Goal: Information Seeking & Learning: Learn about a topic

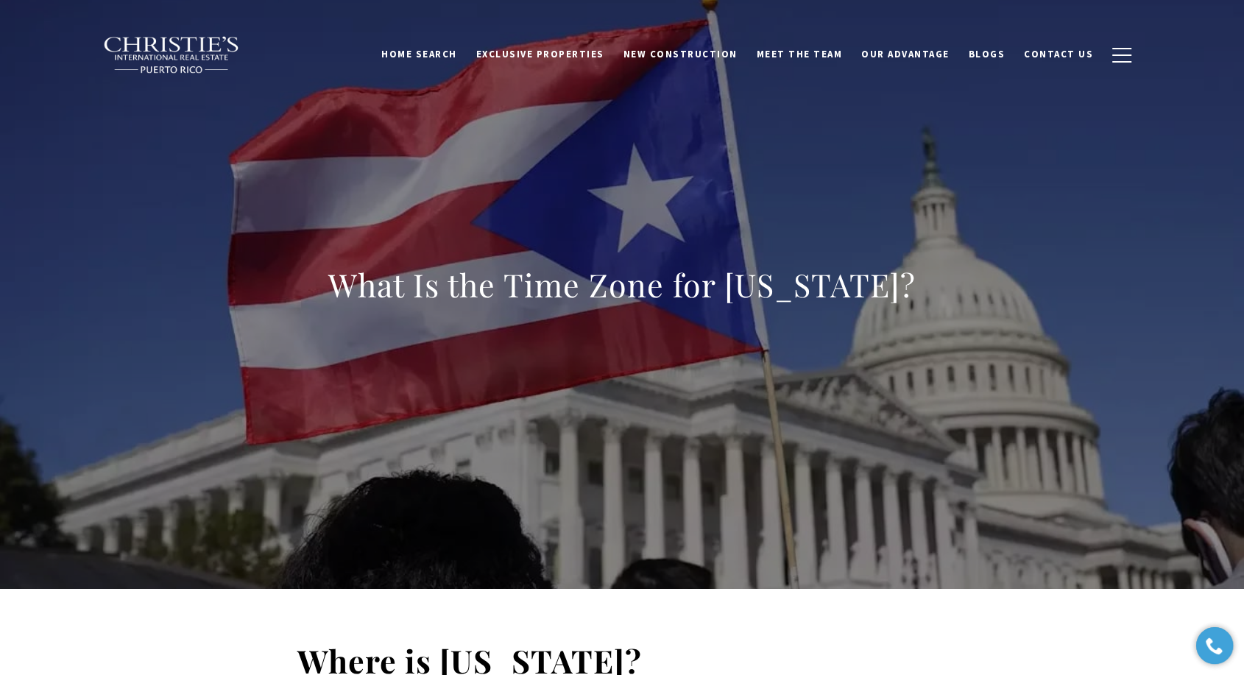
drag, startPoint x: 343, startPoint y: 285, endPoint x: 334, endPoint y: 287, distance: 9.8
click at [343, 286] on h1 "What Is the Time Zone for [US_STATE]?" at bounding box center [622, 284] width 588 height 41
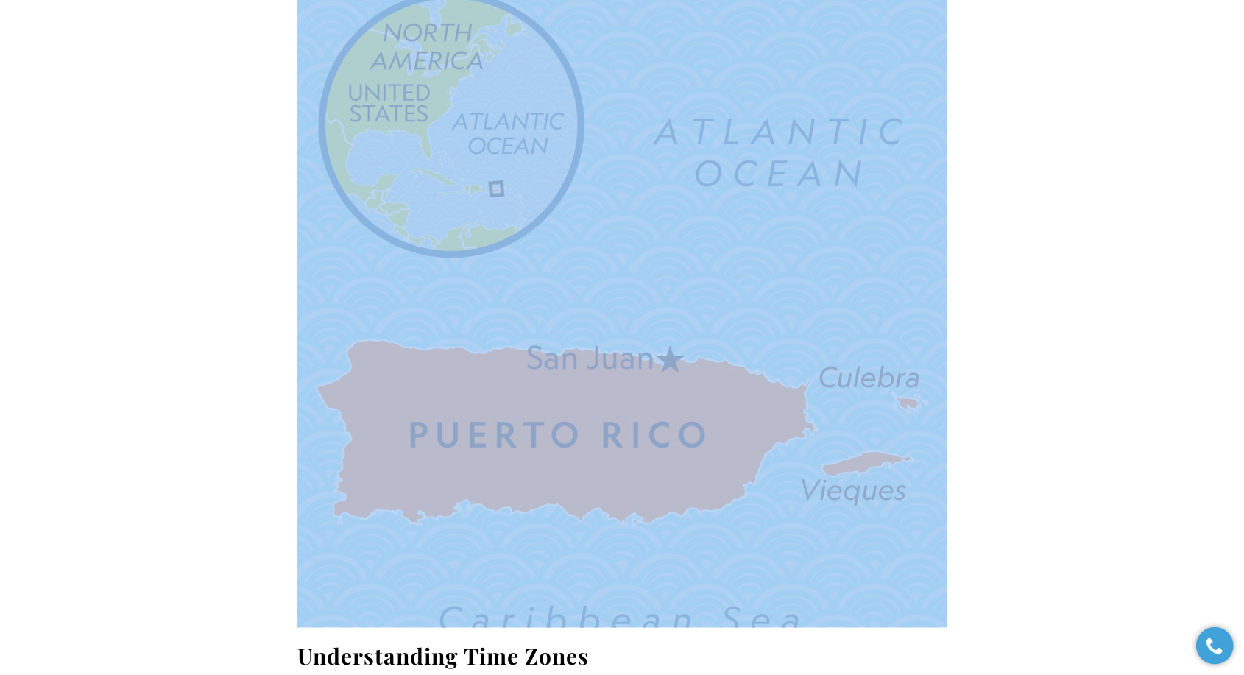
scroll to position [1145, 0]
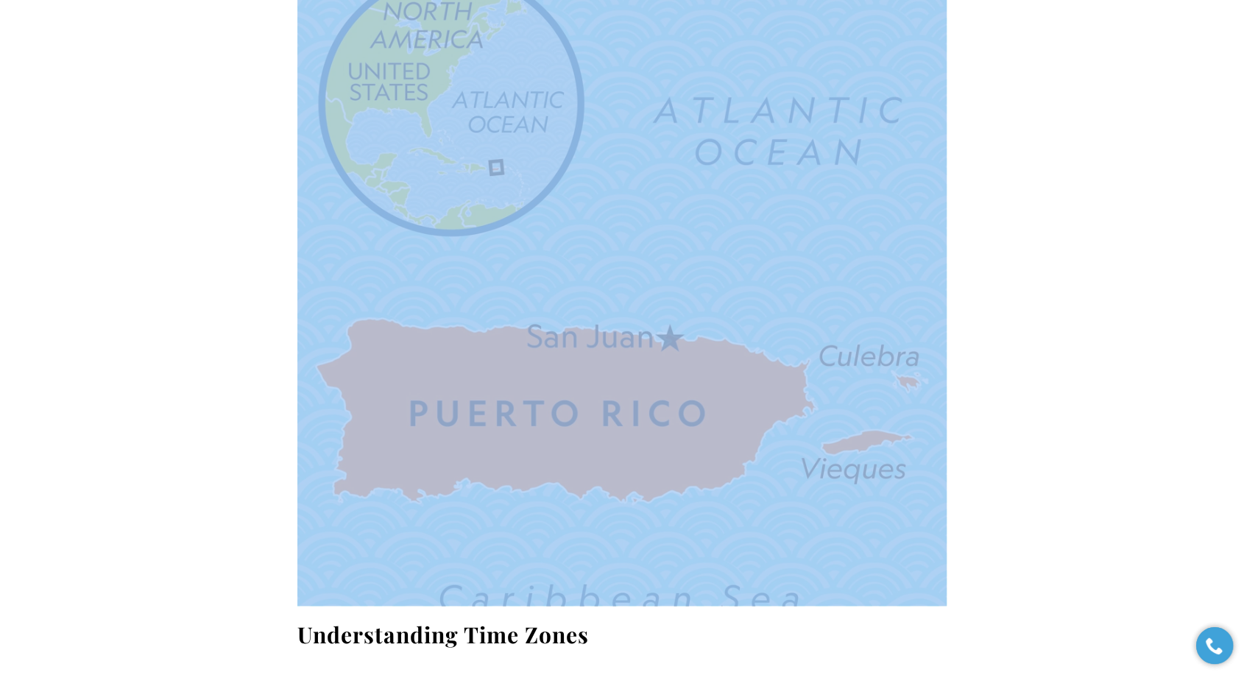
drag, startPoint x: 377, startPoint y: 288, endPoint x: 260, endPoint y: 317, distance: 120.5
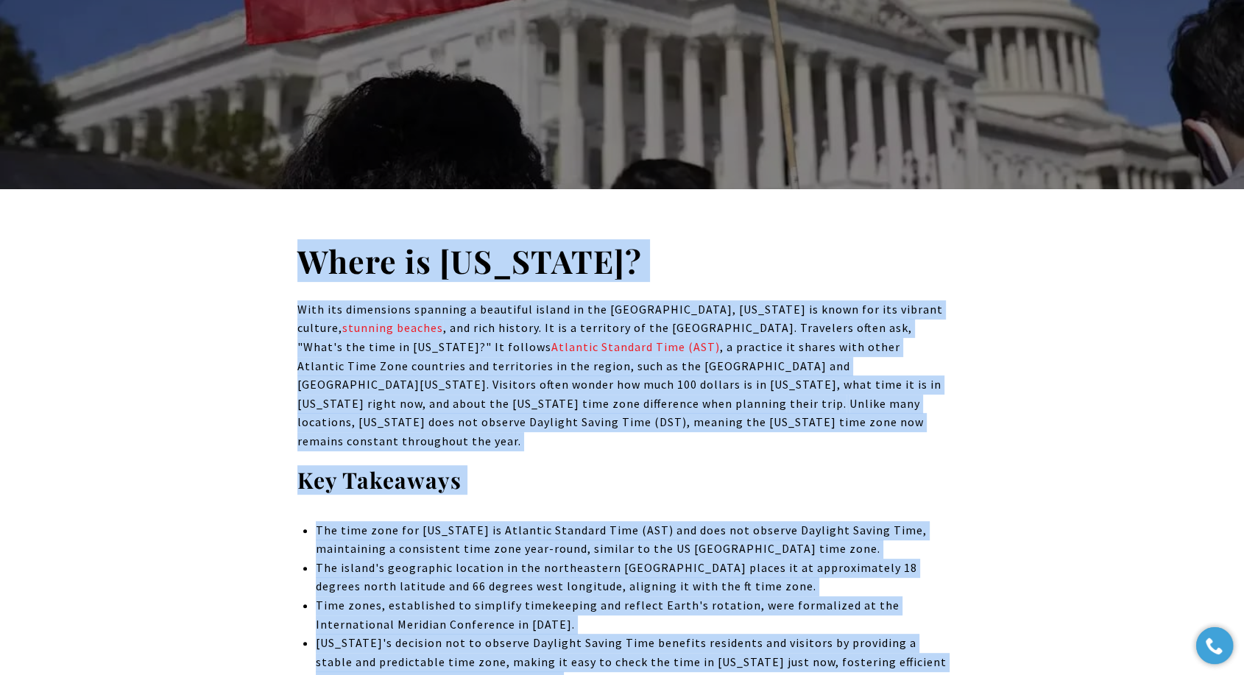
scroll to position [490, 0]
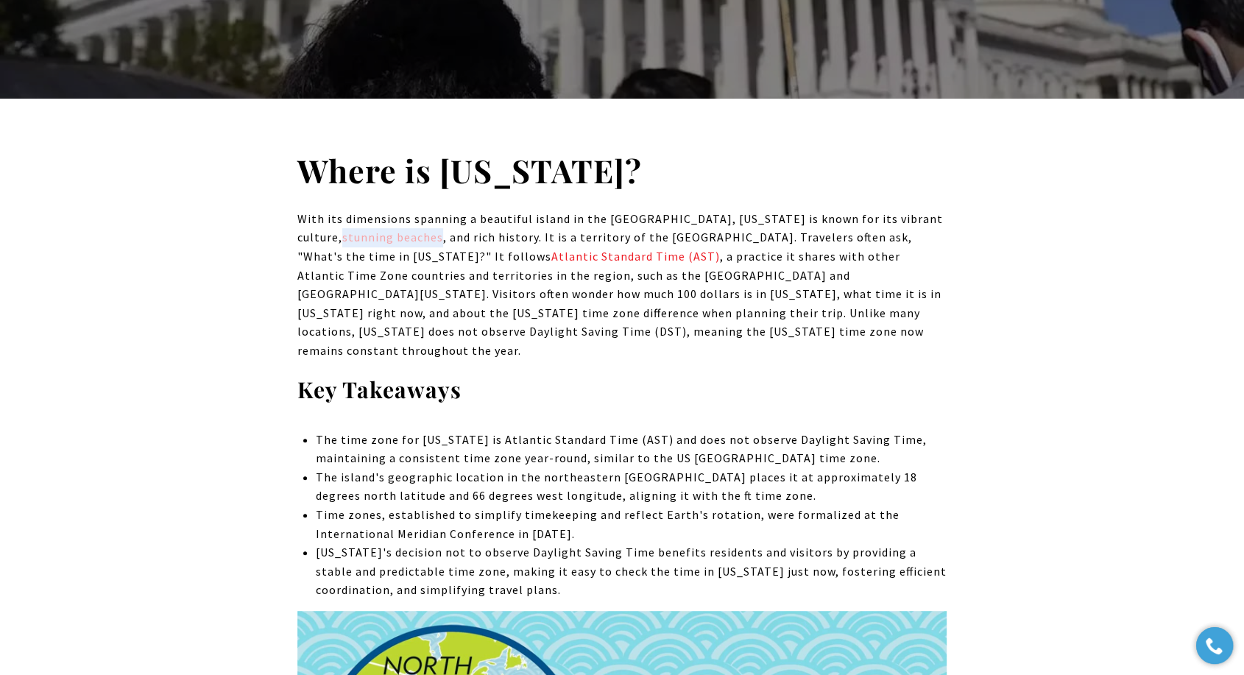
drag, startPoint x: 289, startPoint y: 236, endPoint x: 393, endPoint y: 237, distance: 104.6
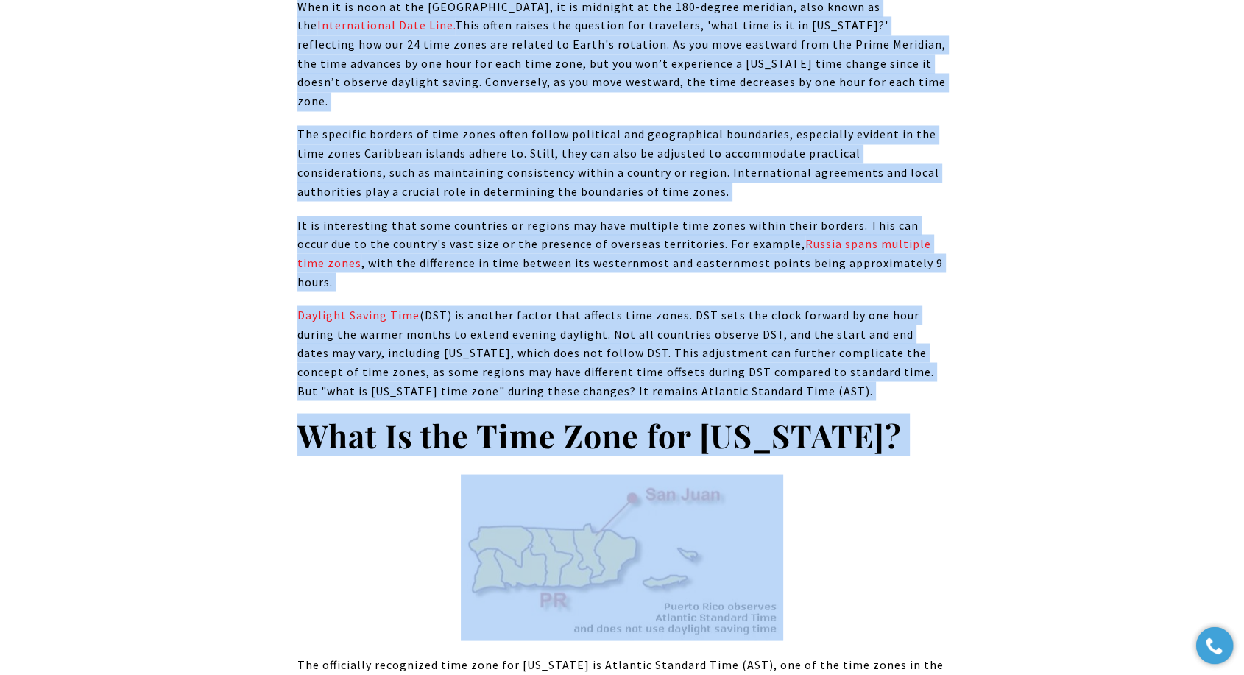
scroll to position [2617, 0]
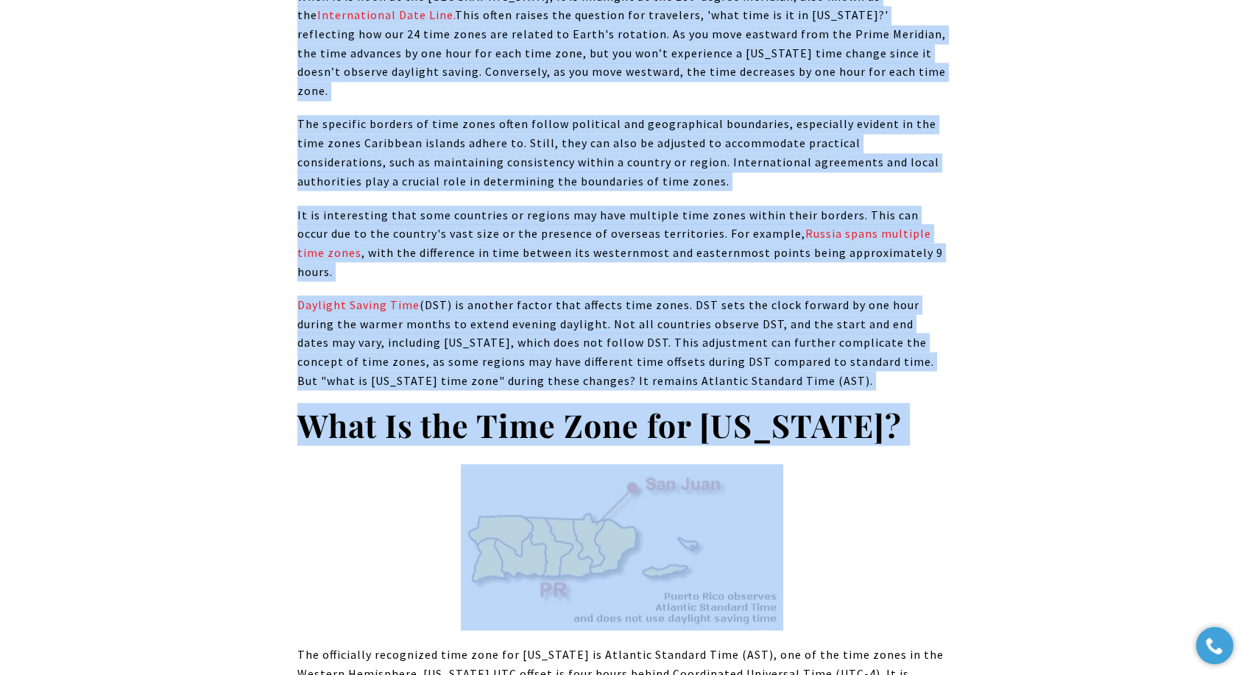
drag, startPoint x: 302, startPoint y: 208, endPoint x: 767, endPoint y: 275, distance: 470.2
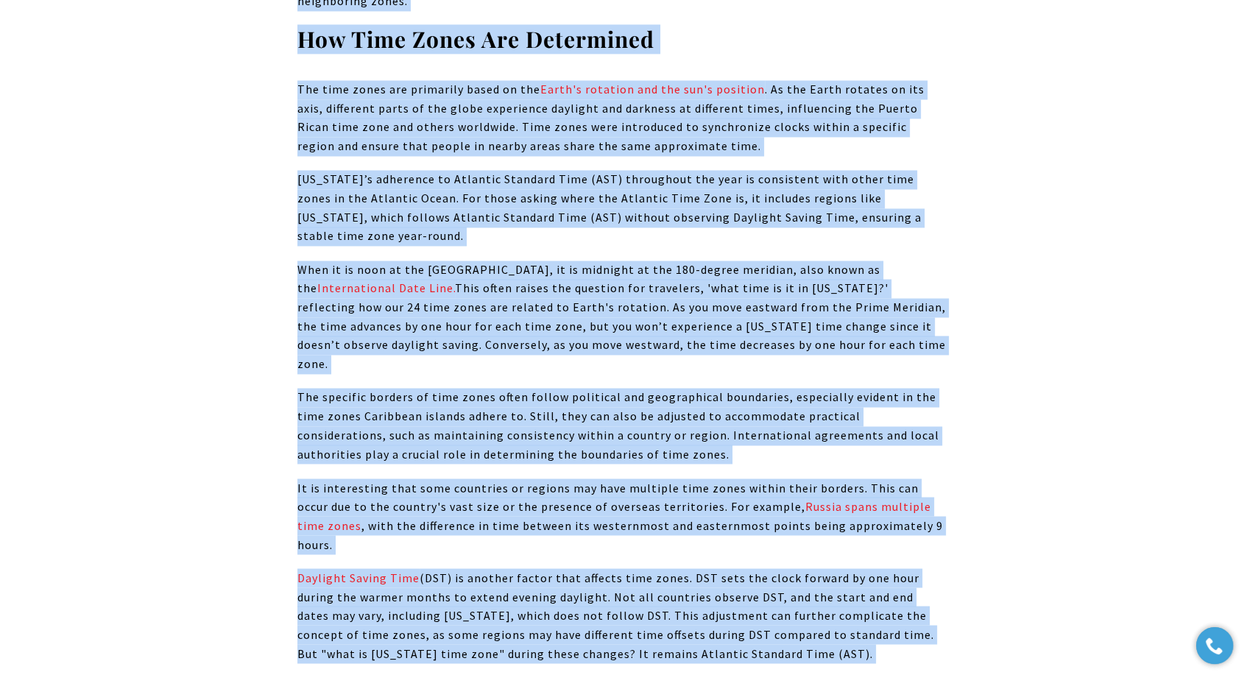
scroll to position [2372, 0]
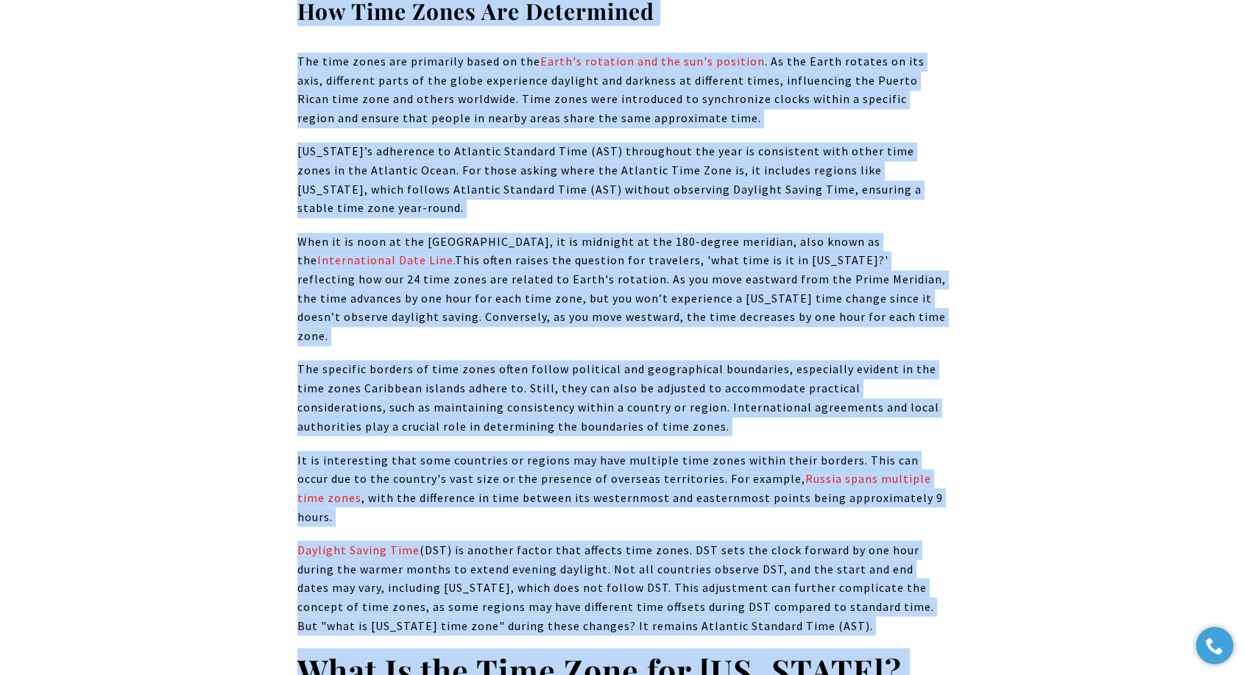
click at [517, 234] on span "When it is noon at the Prime Meridian, it is midnight at the 180-degree meridia…" at bounding box center [621, 288] width 649 height 109
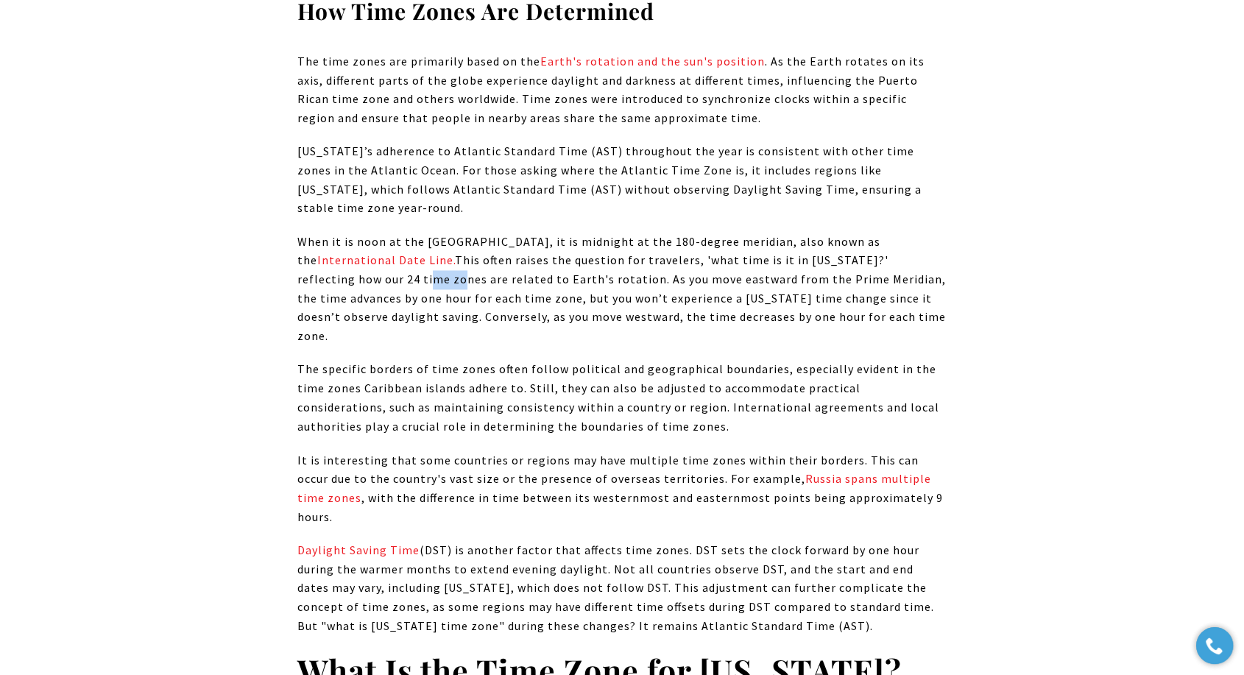
drag, startPoint x: 1224, startPoint y: 193, endPoint x: 1227, endPoint y: 166, distance: 27.4
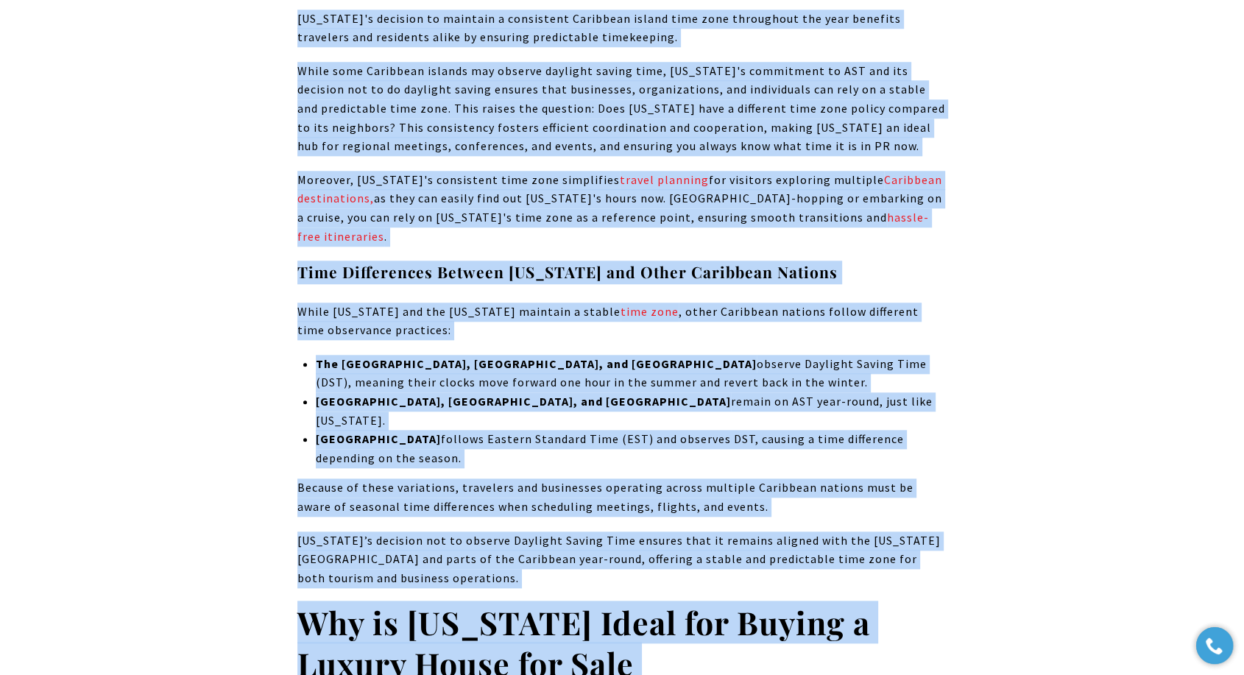
scroll to position [7117, 0]
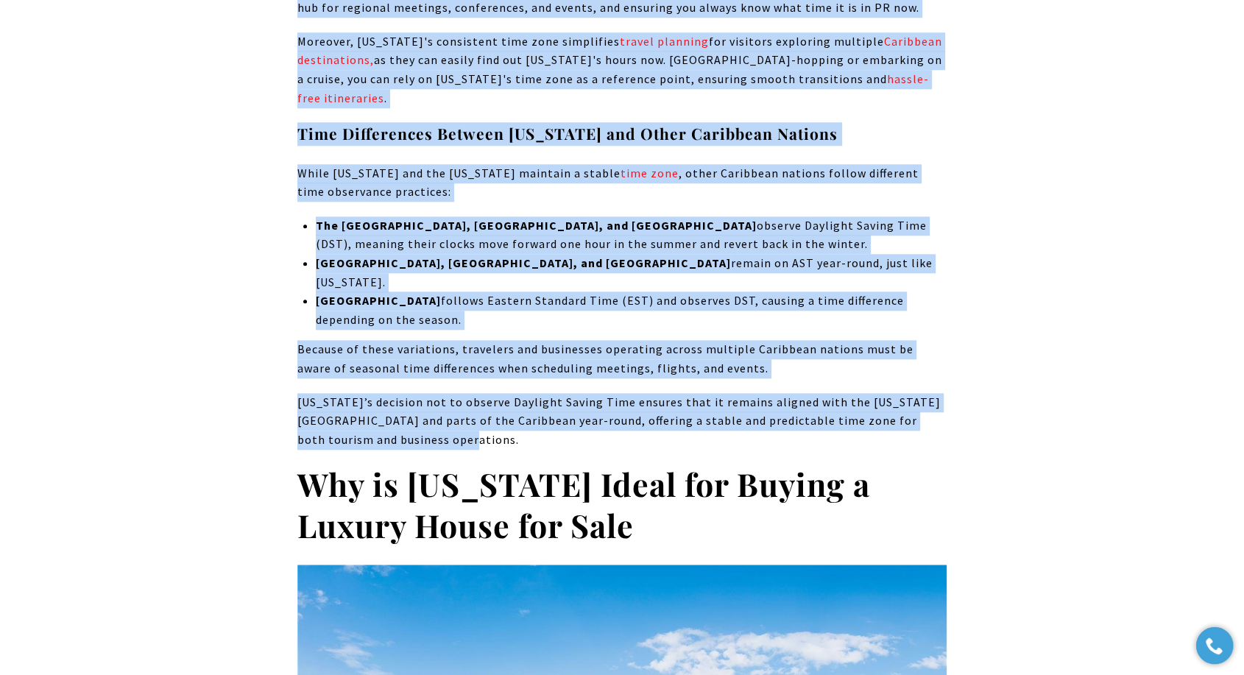
drag, startPoint x: 305, startPoint y: 61, endPoint x: 754, endPoint y: 202, distance: 470.8
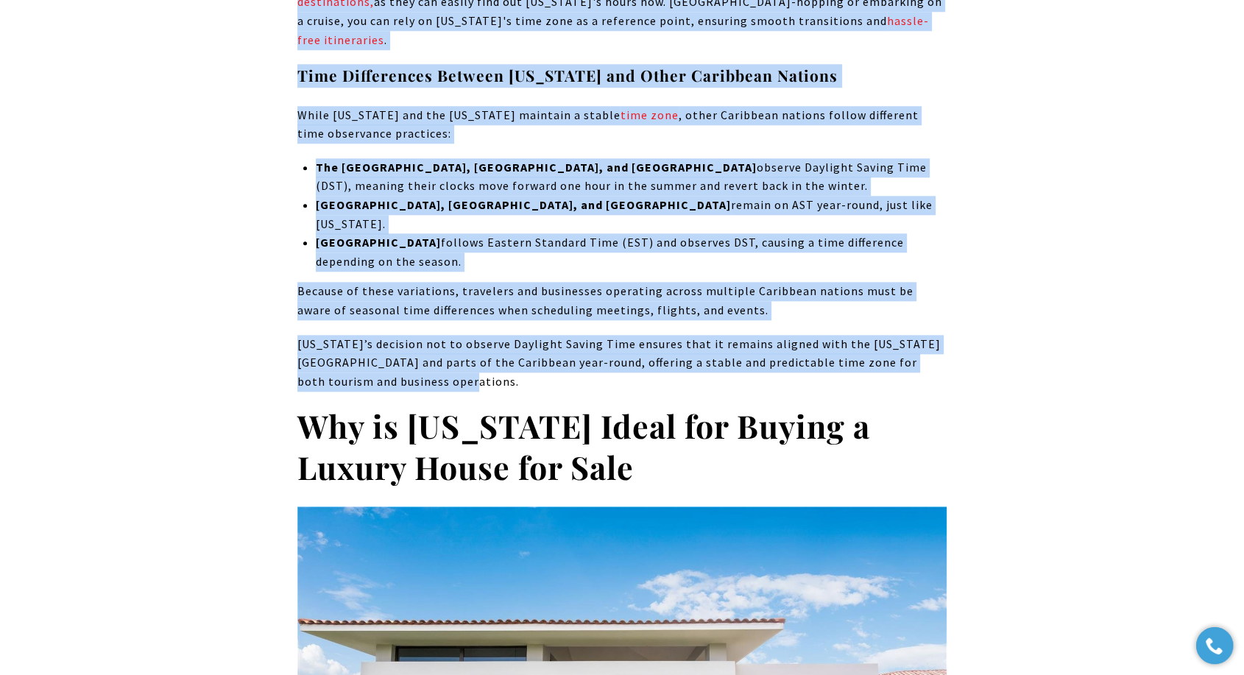
scroll to position [7280, 0]
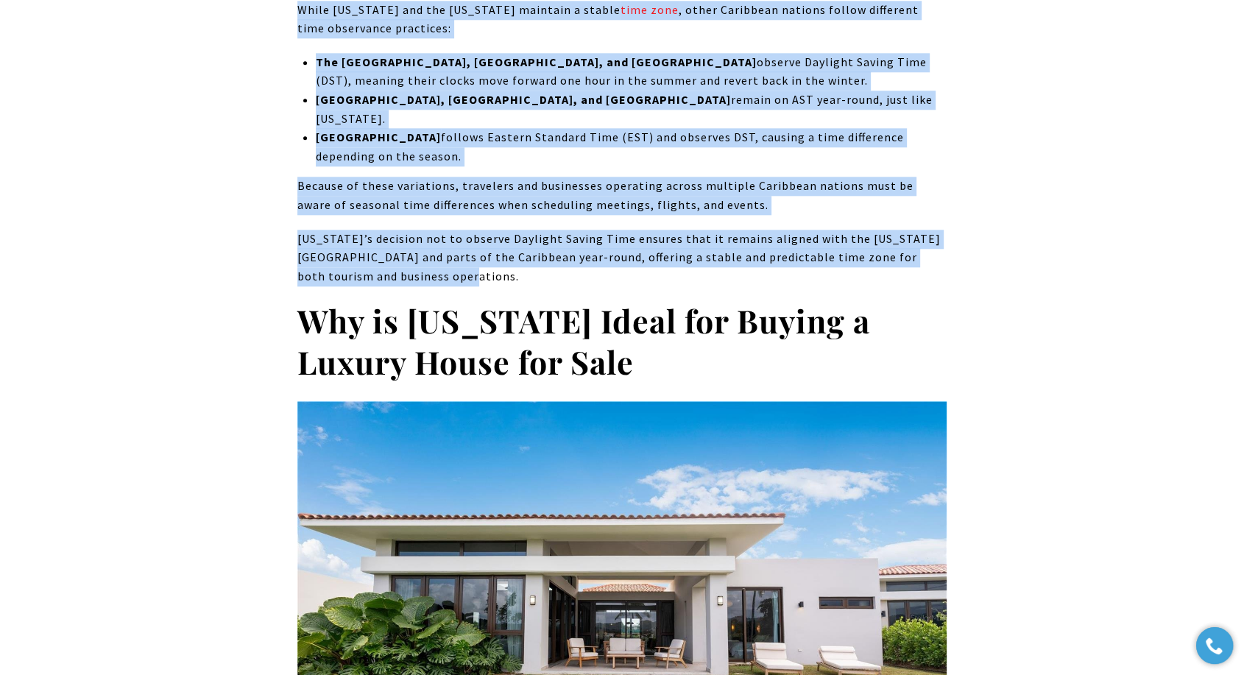
drag, startPoint x: 665, startPoint y: 120, endPoint x: 256, endPoint y: 55, distance: 413.7
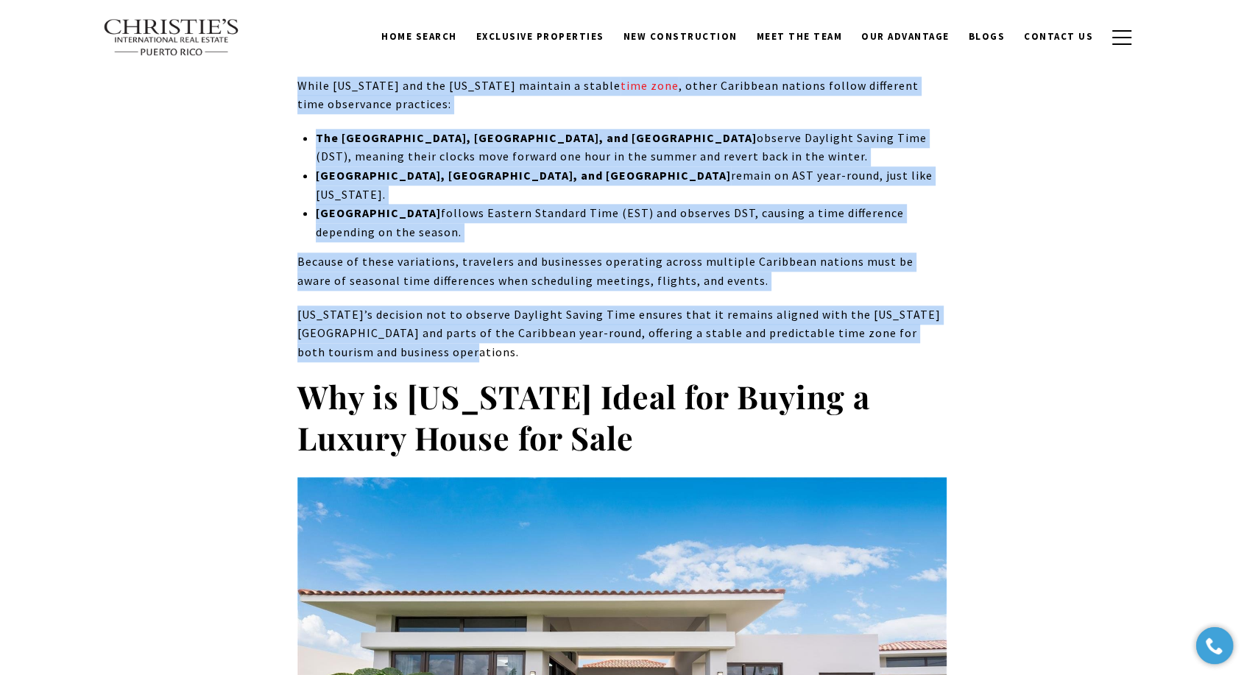
scroll to position [7117, 0]
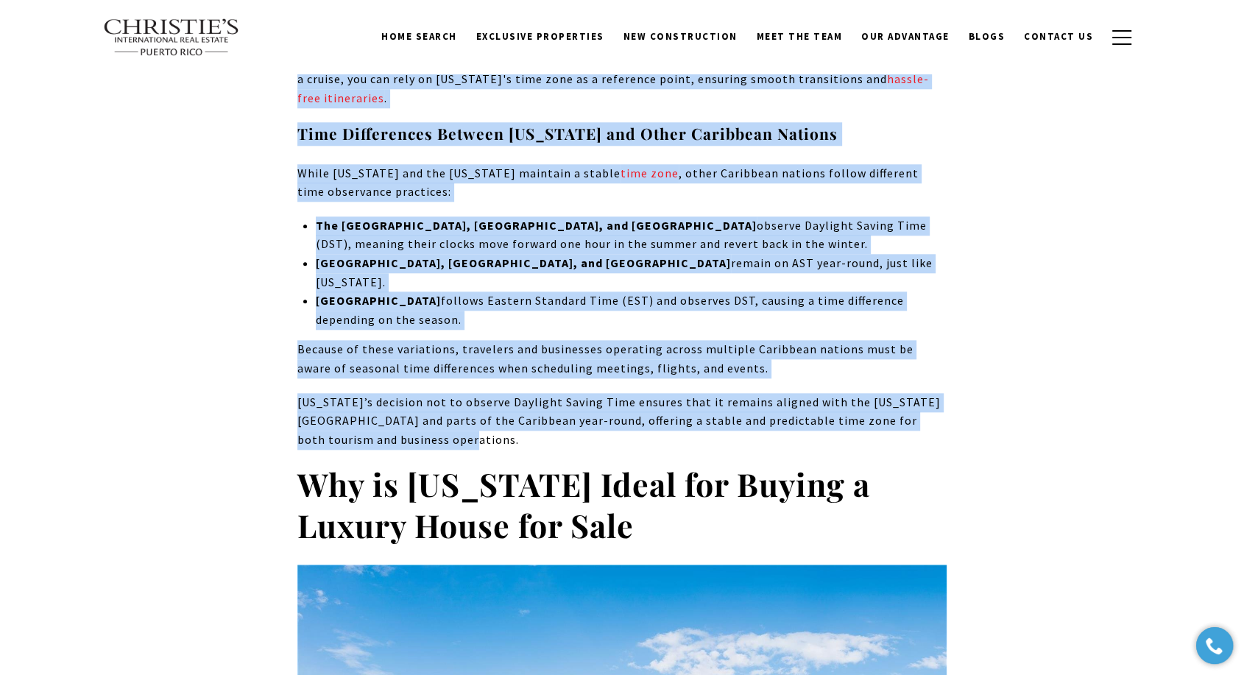
click at [683, 464] on h2 "Why is [US_STATE] Ideal for Buying a Luxury House for Sale" at bounding box center [621, 505] width 649 height 82
